Goal: Information Seeking & Learning: Check status

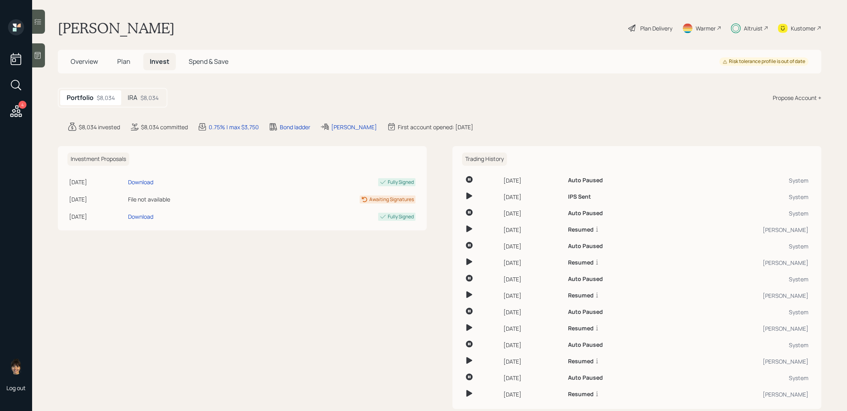
click at [140, 102] on div "IRA $8,034" at bounding box center [143, 97] width 44 height 15
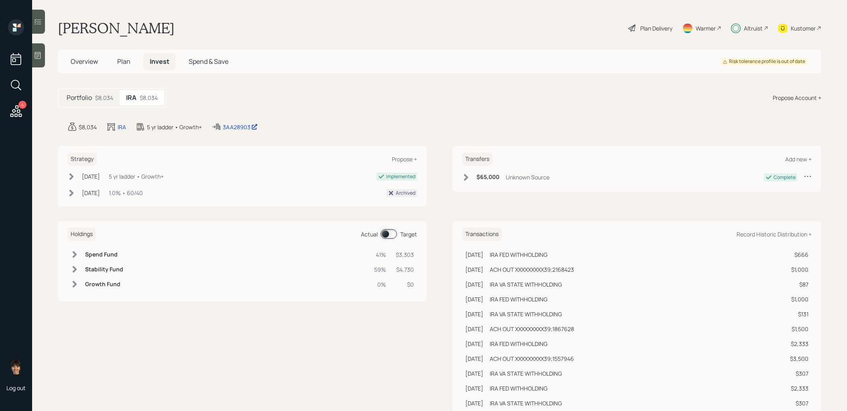
click at [388, 234] on span at bounding box center [389, 234] width 16 height 10
click at [231, 124] on div "3AA28903" at bounding box center [240, 127] width 35 height 8
